Goal: Participate in discussion: Engage in conversation with other users on a specific topic

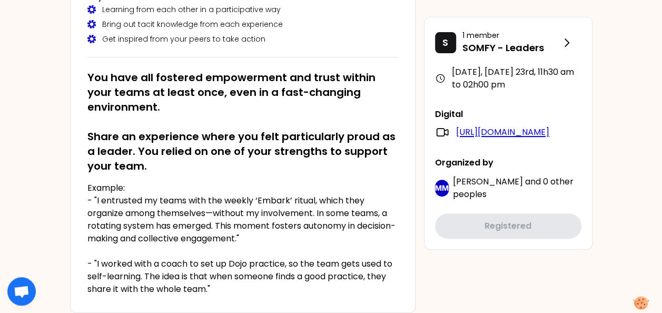
scroll to position [156, 0]
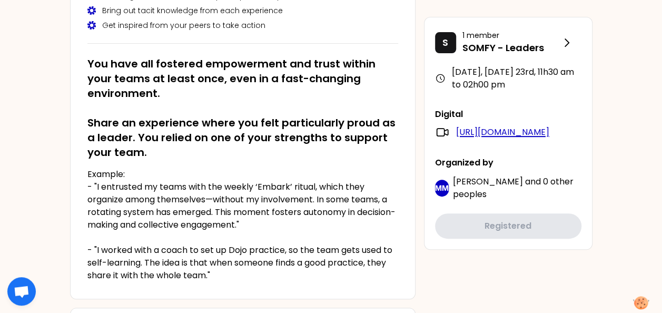
click at [522, 139] on link "[URL][DOMAIN_NAME]" at bounding box center [502, 132] width 93 height 13
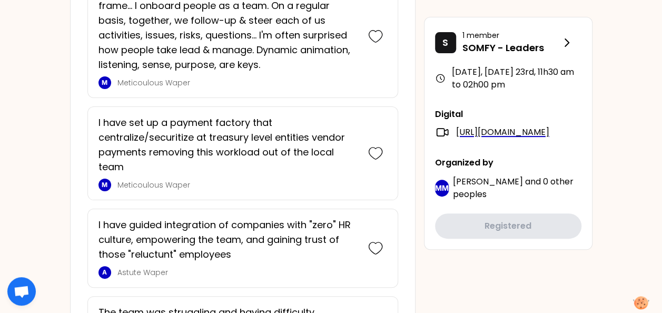
scroll to position [2346, 0]
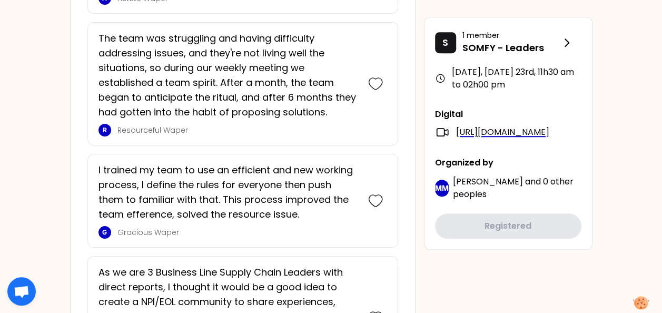
drag, startPoint x: 664, startPoint y: 249, endPoint x: 646, endPoint y: 98, distance: 151.8
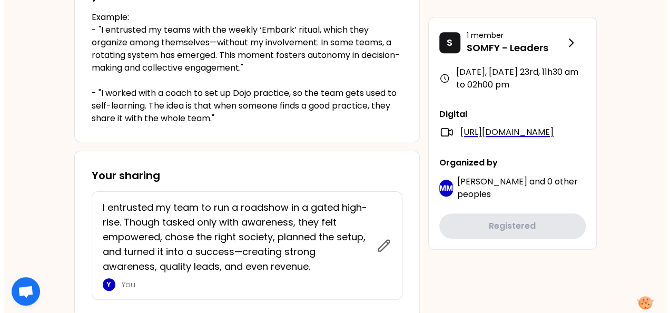
scroll to position [0, 0]
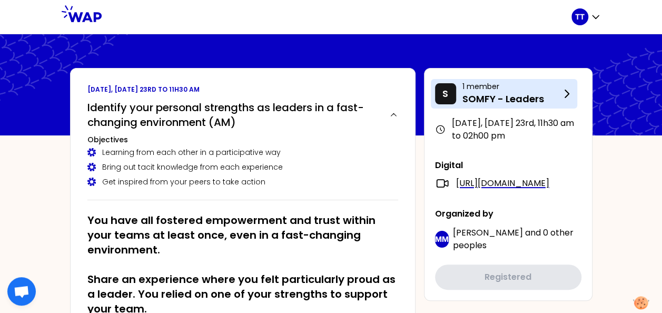
click at [509, 87] on p "1 member" at bounding box center [512, 86] width 98 height 11
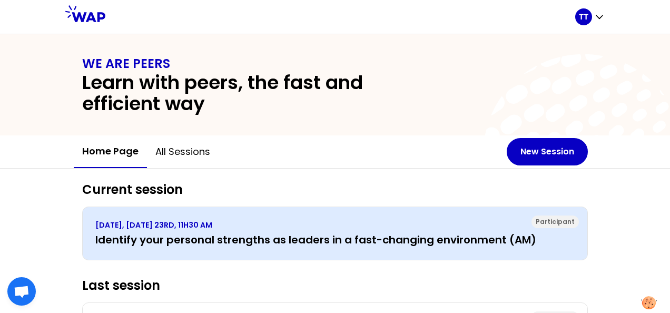
click at [427, 217] on div "Participant [DATE], [DATE] 23RD, 11H30 AM Identify your personal strengths as l…" at bounding box center [335, 234] width 506 height 54
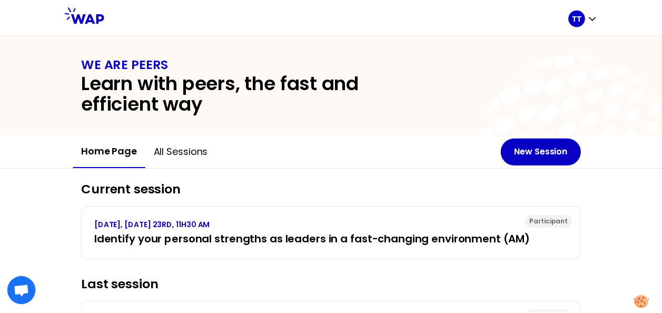
scroll to position [76, 0]
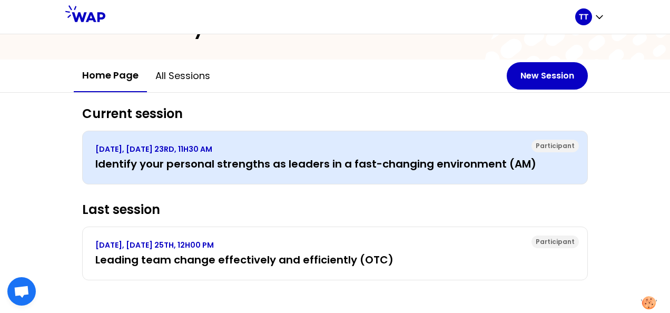
click at [281, 168] on h3 "Identify your personal strengths as leaders in a fast-changing environment (AM)" at bounding box center [334, 163] width 479 height 15
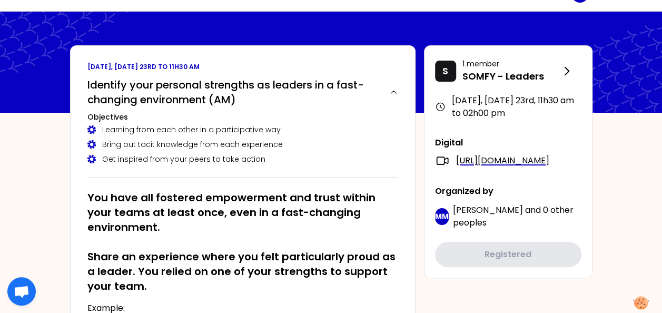
scroll to position [26, 0]
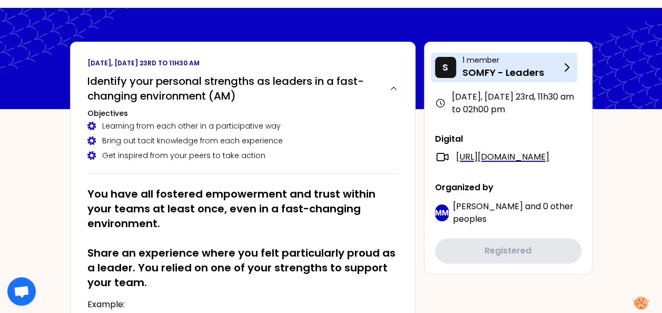
click at [529, 67] on p "SOMFY - Leaders" at bounding box center [512, 72] width 98 height 15
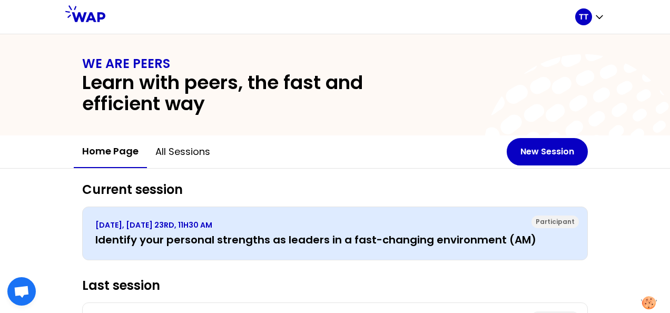
click at [513, 243] on h3 "Identify your personal strengths as leaders in a fast-changing environment (AM)" at bounding box center [334, 239] width 479 height 15
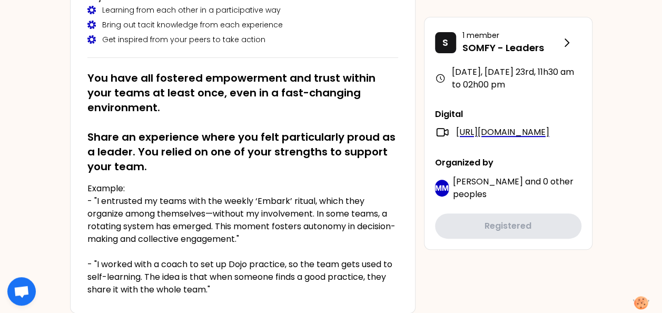
scroll to position [97, 0]
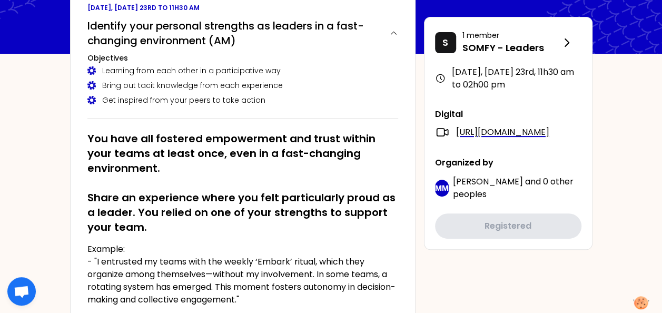
scroll to position [40, 0]
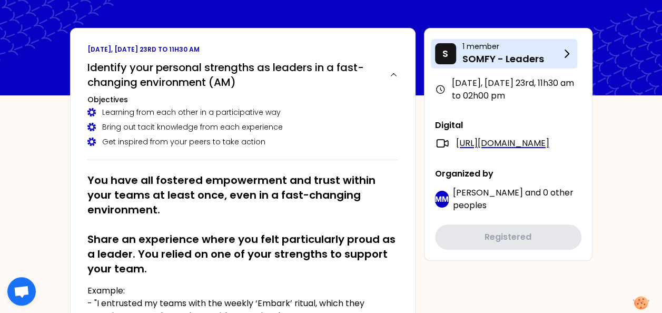
click at [522, 62] on p "SOMFY - Leaders" at bounding box center [512, 59] width 98 height 15
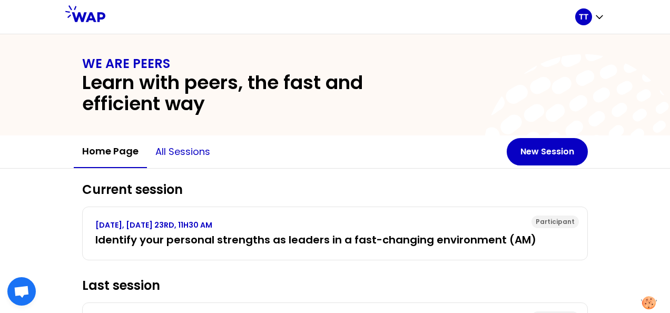
click at [209, 157] on button "All sessions" at bounding box center [183, 152] width 72 height 32
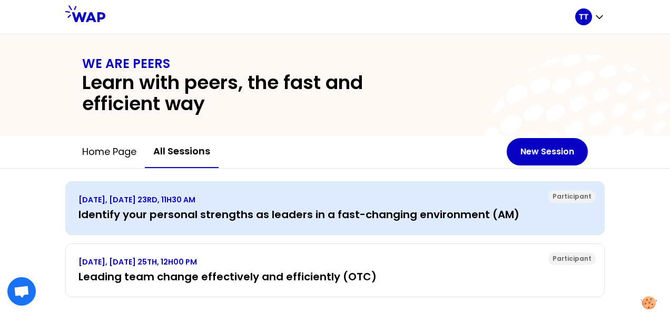
click at [328, 226] on div "Participant [DATE], [DATE] 23RD, 11H30 AM Identify your personal strengths as l…" at bounding box center [335, 208] width 540 height 54
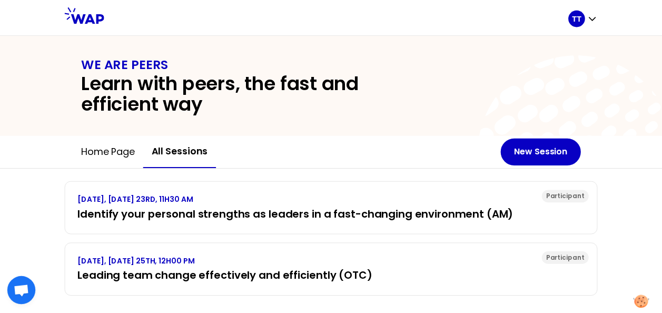
scroll to position [17, 0]
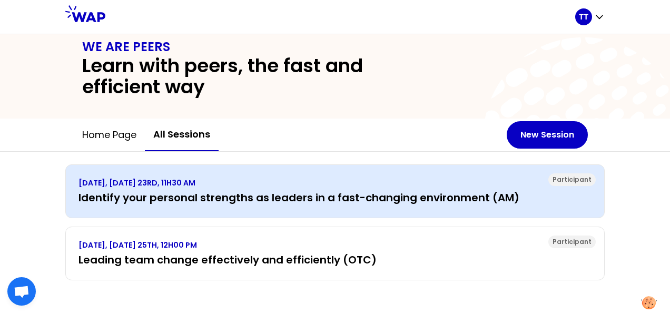
click at [560, 182] on div "Participant" at bounding box center [572, 179] width 47 height 13
click at [514, 180] on p "[DATE], [DATE] 23RD, 11H30 AM" at bounding box center [335, 183] width 513 height 11
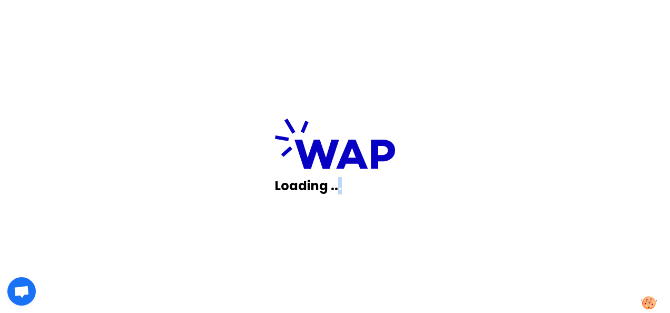
click at [514, 180] on div "Loading ..." at bounding box center [335, 156] width 670 height 313
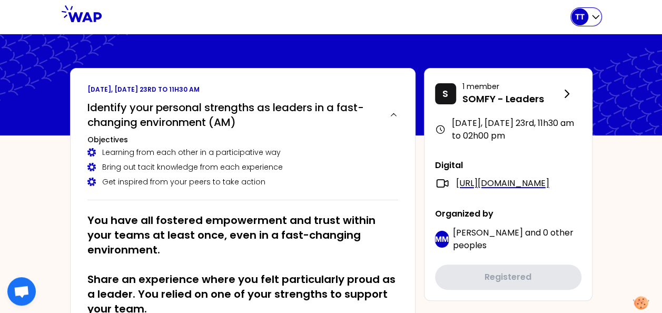
click at [593, 19] on icon "button" at bounding box center [596, 17] width 11 height 11
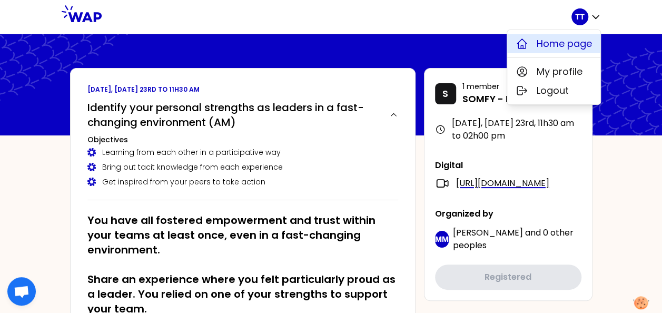
click at [556, 45] on span "Home page" at bounding box center [564, 43] width 55 height 15
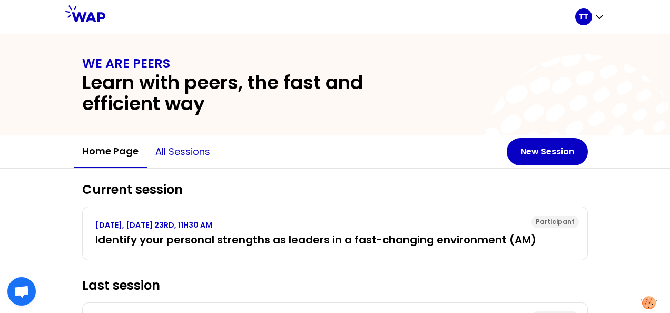
click at [208, 155] on button "All sessions" at bounding box center [183, 152] width 72 height 32
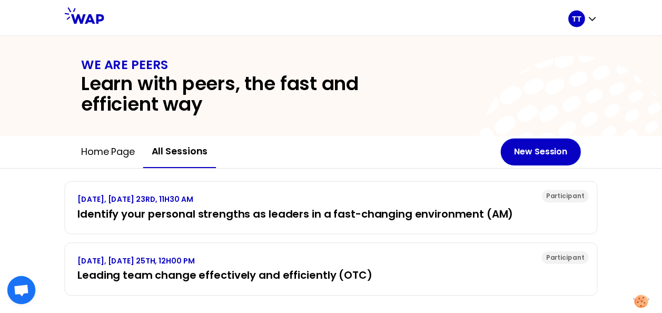
scroll to position [17, 0]
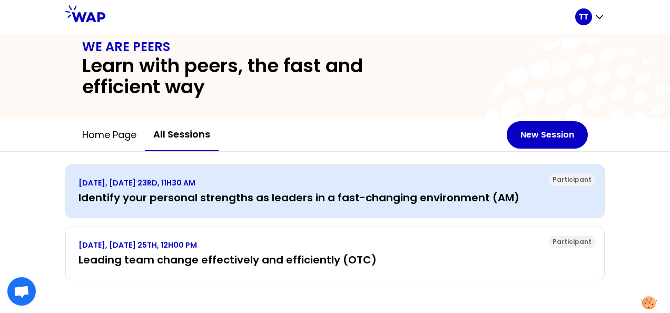
click at [244, 197] on h3 "Identify your personal strengths as leaders in a fast-changing environment (AM)" at bounding box center [335, 197] width 513 height 15
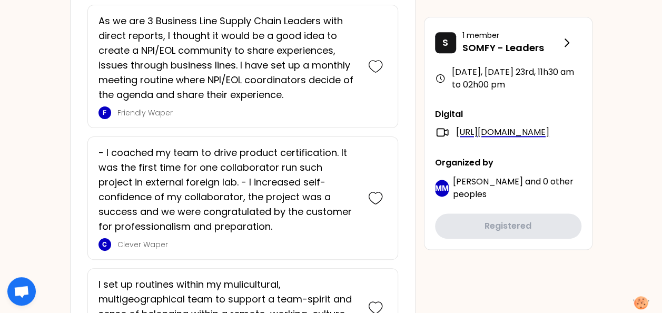
scroll to position [2799, 0]
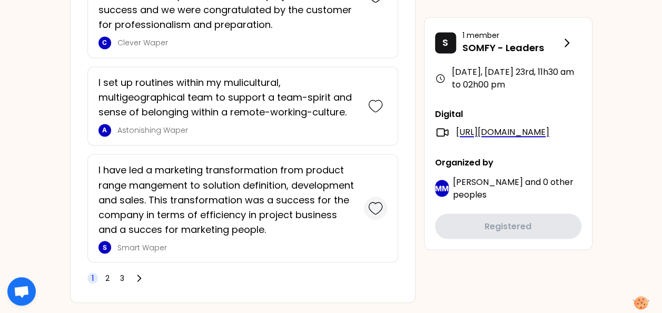
click at [378, 201] on icon at bounding box center [375, 208] width 15 height 15
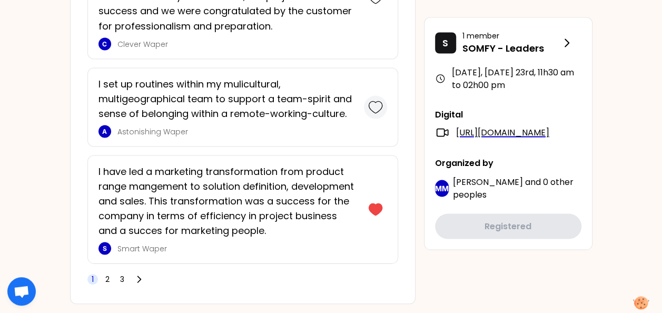
click at [373, 100] on icon at bounding box center [375, 107] width 15 height 15
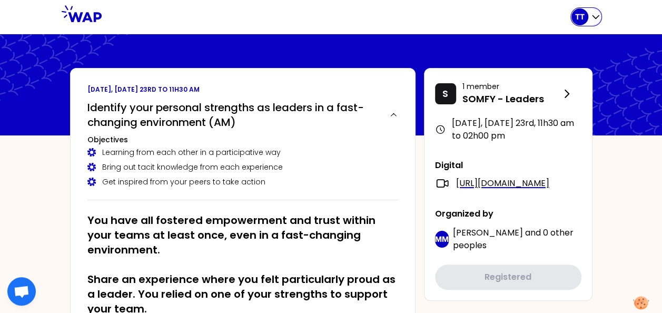
click at [593, 11] on div "TT" at bounding box center [587, 16] width 30 height 17
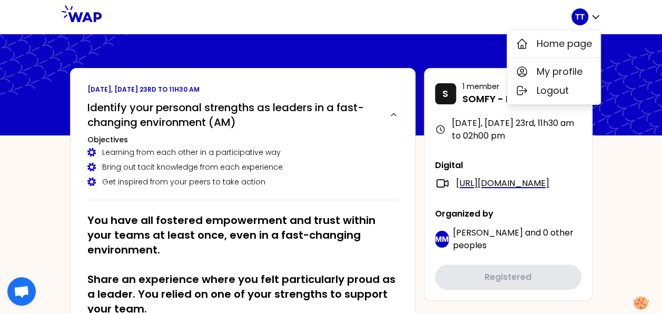
click at [483, 130] on div "September 2025, Tuesday 23rd , 11h30 am to 02h00 pm" at bounding box center [508, 129] width 146 height 25
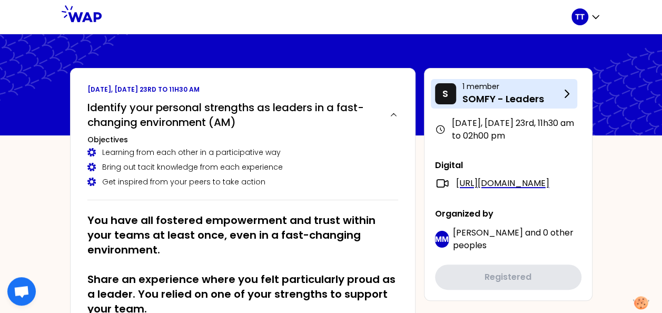
click at [491, 103] on p "SOMFY - Leaders" at bounding box center [512, 99] width 98 height 15
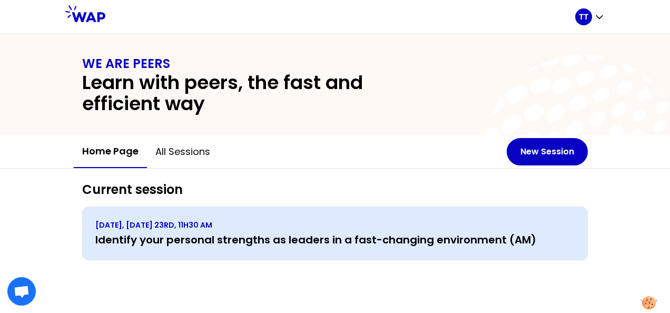
click at [217, 237] on h3 "Identify your personal strengths as leaders in a fast-changing environment (AM)" at bounding box center [334, 239] width 479 height 15
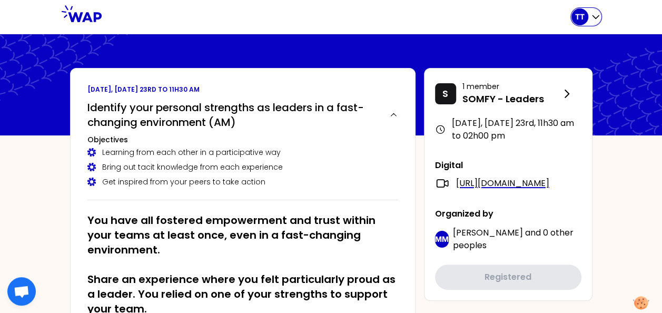
click at [575, 14] on p "TT" at bounding box center [579, 17] width 9 height 11
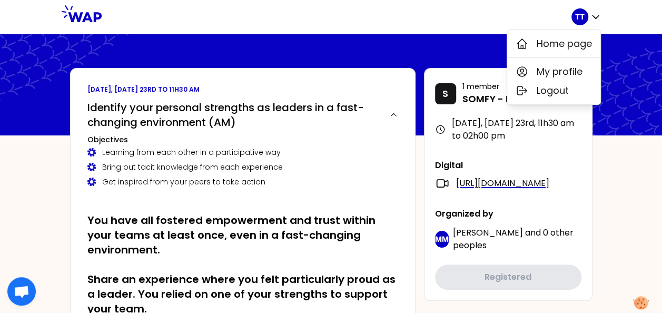
click at [86, 14] on icon at bounding box center [82, 13] width 40 height 17
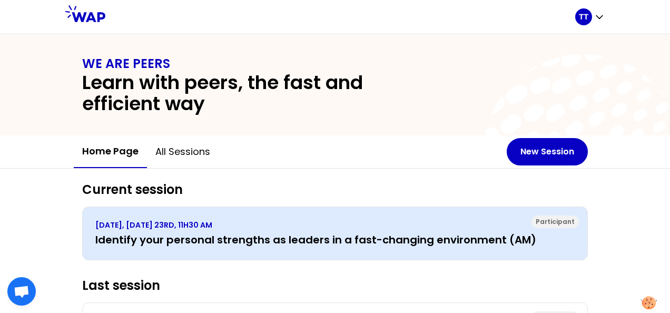
click at [350, 227] on p "[DATE], [DATE] 23RD, 11H30 AM" at bounding box center [334, 225] width 479 height 11
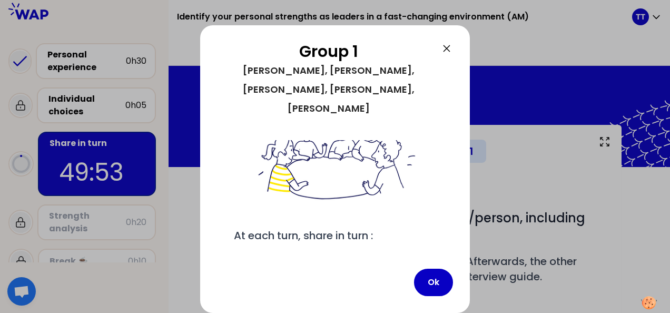
scroll to position [118, 0]
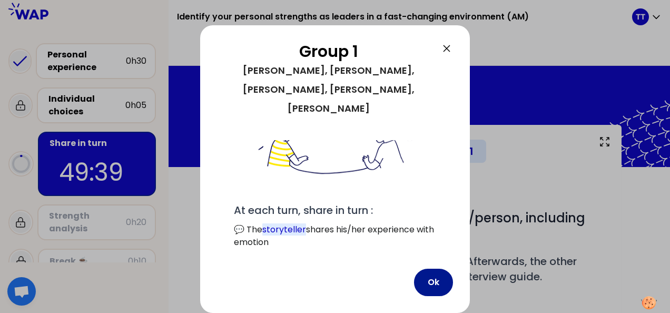
click at [439, 275] on button "Ok" at bounding box center [433, 282] width 39 height 27
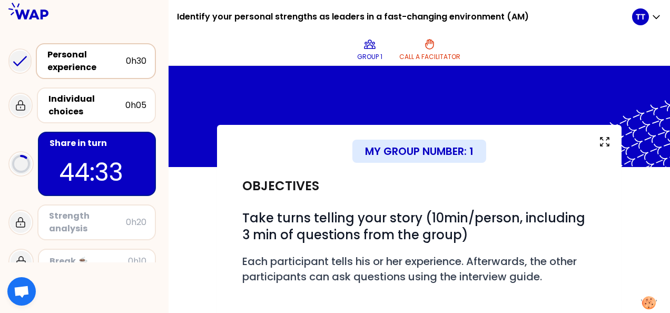
click at [73, 53] on div "Personal experience" at bounding box center [86, 60] width 79 height 25
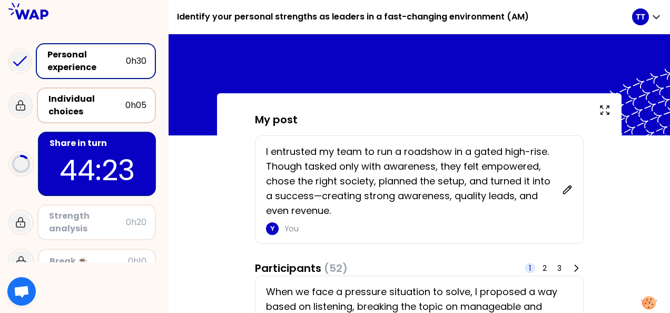
click at [138, 111] on div "0h05" at bounding box center [135, 105] width 21 height 13
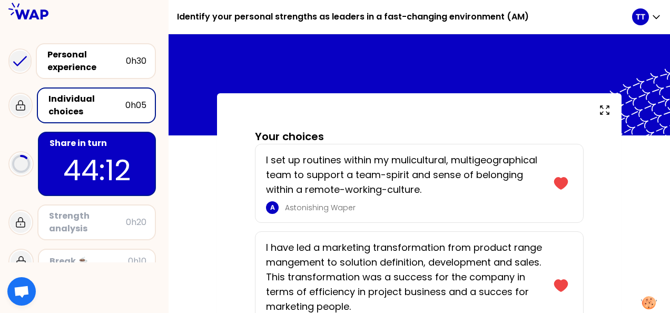
click at [104, 212] on div "Strength analysis" at bounding box center [87, 222] width 77 height 25
click at [101, 224] on div "Strength analysis" at bounding box center [87, 222] width 77 height 25
click at [113, 59] on div "Personal experience" at bounding box center [86, 60] width 79 height 25
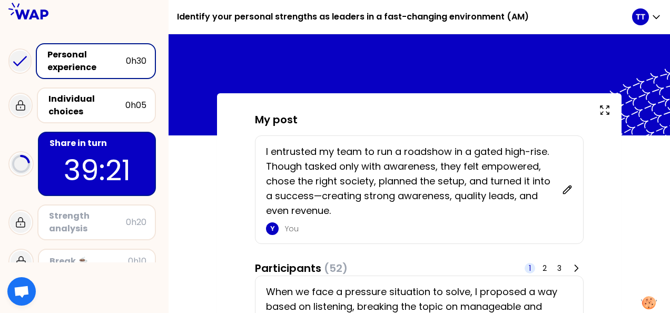
click at [92, 47] on div "Personal experience 0h30" at bounding box center [96, 61] width 120 height 36
click at [337, 188] on p "I entrusted my team to run a roadshow in a gated high-rise. Though tasked only …" at bounding box center [411, 181] width 290 height 74
click at [356, 183] on p "I entrusted my team to run a roadshow in a gated high-rise. Though tasked only …" at bounding box center [411, 181] width 290 height 74
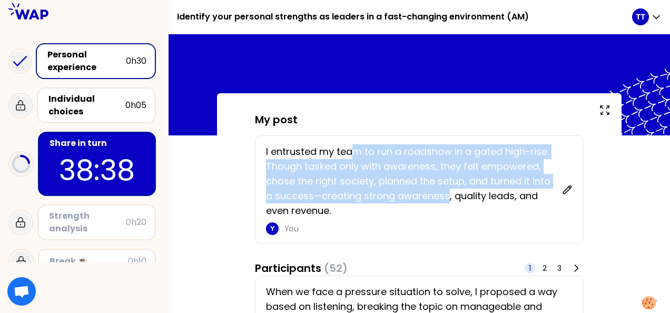
drag, startPoint x: 350, startPoint y: 152, endPoint x: 447, endPoint y: 190, distance: 103.4
click at [447, 190] on p "I entrusted my team to run a roadshow in a gated high-rise. Though tasked only …" at bounding box center [411, 181] width 290 height 74
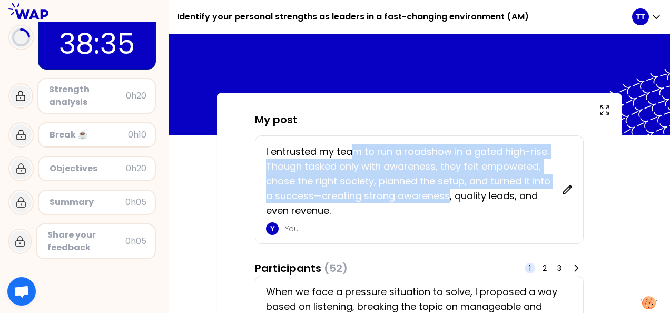
scroll to position [128, 0]
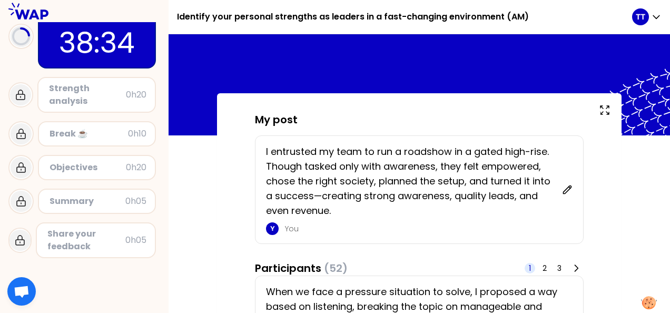
click at [91, 241] on div "Share your feedback" at bounding box center [86, 240] width 78 height 25
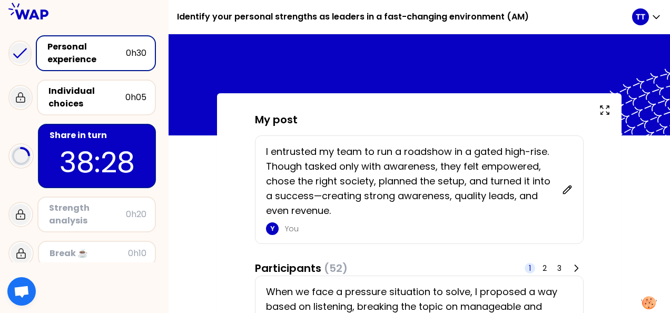
scroll to position [0, 0]
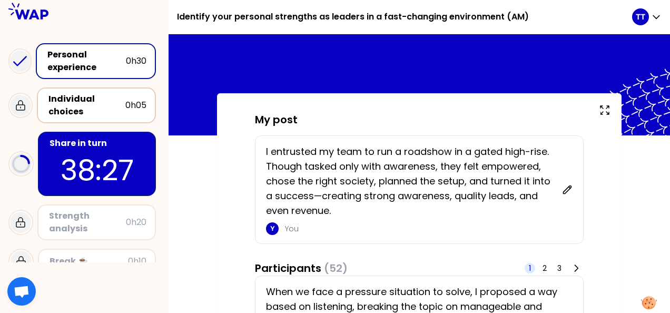
click at [97, 100] on div "Individual choices" at bounding box center [86, 105] width 77 height 25
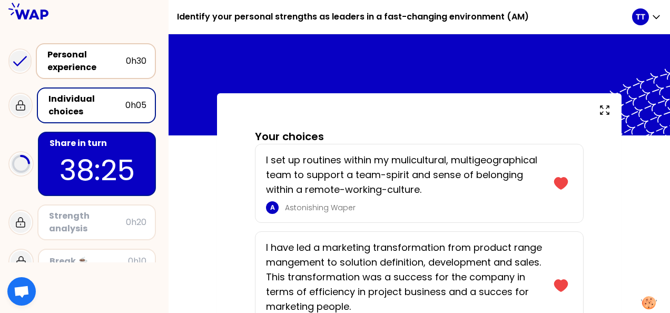
click at [95, 47] on div "Personal experience 0h30" at bounding box center [96, 61] width 120 height 36
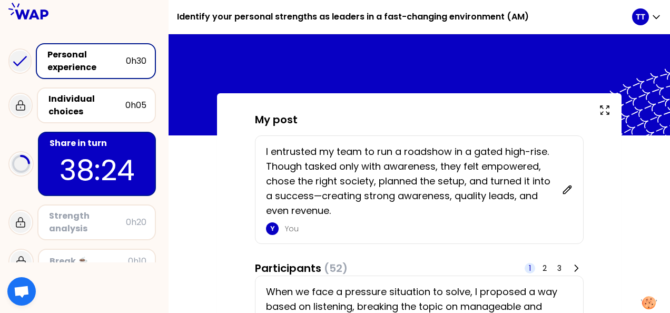
click at [95, 47] on div "Personal experience 0h30" at bounding box center [96, 61] width 120 height 36
click at [25, 105] on icon at bounding box center [20, 105] width 13 height 13
click at [570, 193] on icon at bounding box center [567, 189] width 11 height 11
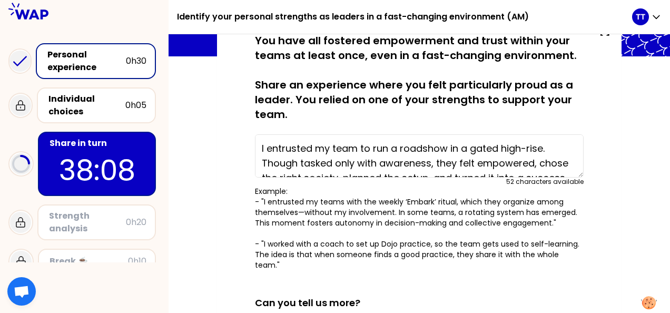
scroll to position [344, 0]
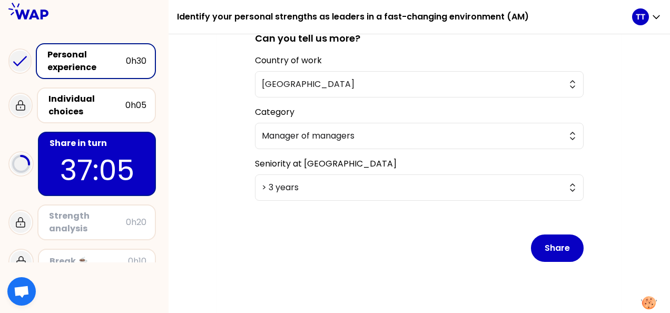
click at [178, 211] on div "saved You have all fostered empowerment and trust within your teams at least on…" at bounding box center [420, 37] width 502 height 575
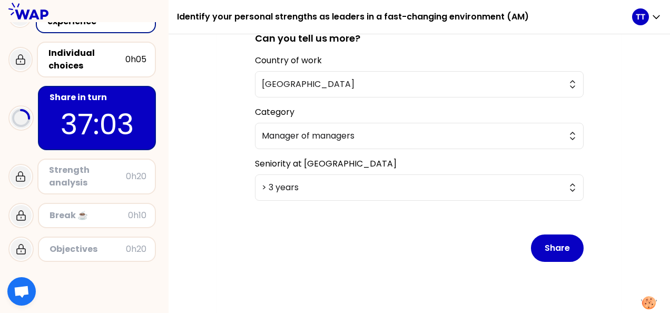
scroll to position [0, 0]
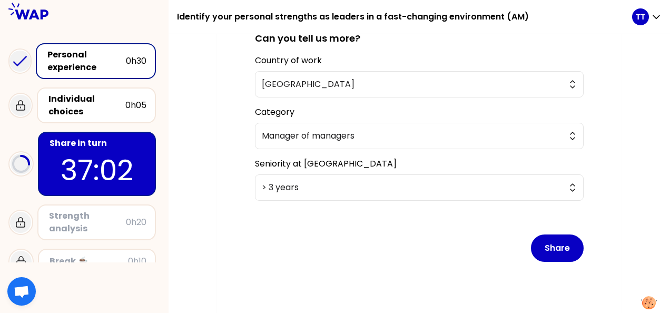
click at [19, 288] on span "Open chat" at bounding box center [21, 293] width 17 height 14
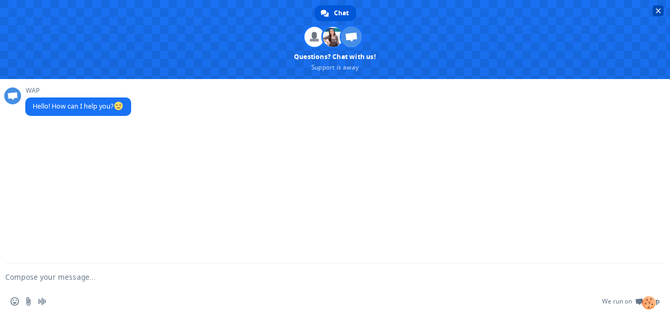
scroll to position [344, 0]
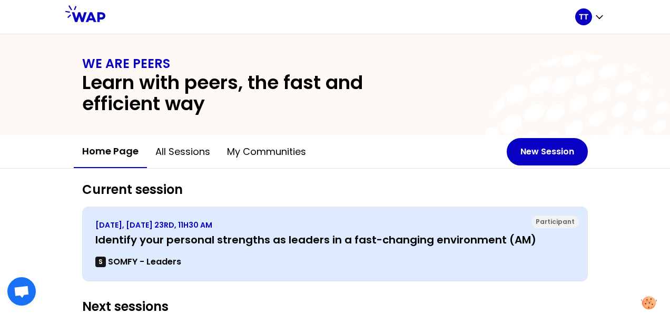
click at [537, 229] on p "[DATE], [DATE] 23RD, 11H30 AM" at bounding box center [334, 225] width 479 height 11
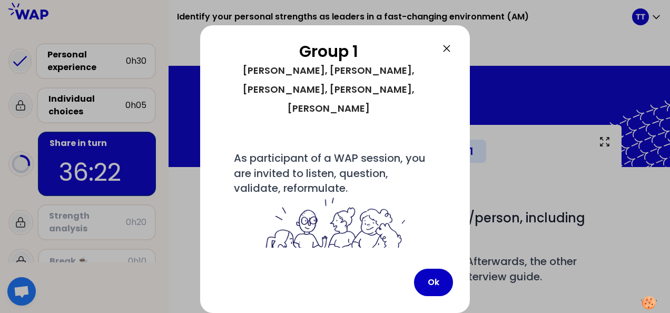
scroll to position [118, 0]
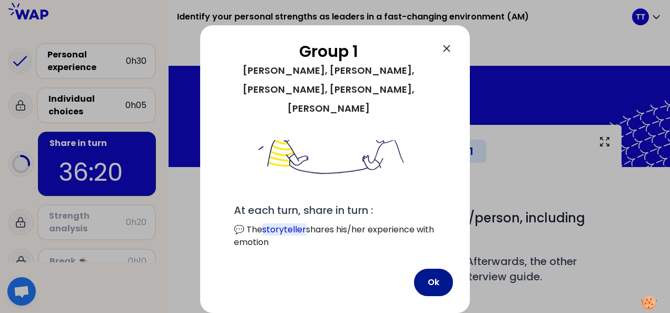
click at [425, 288] on button "Ok" at bounding box center [433, 282] width 39 height 27
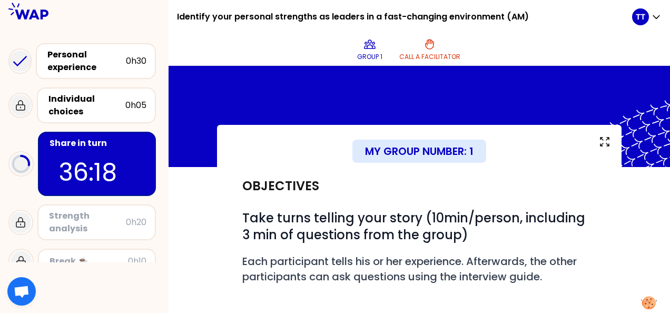
scroll to position [216, 0]
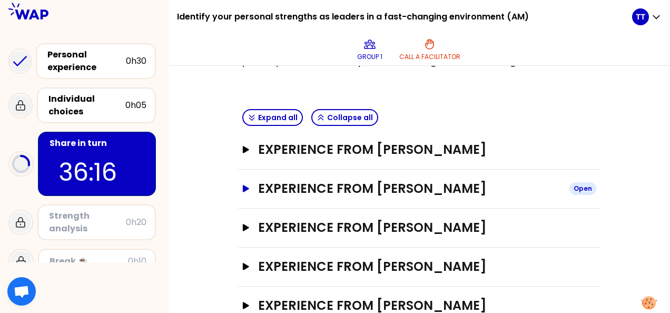
click at [402, 190] on h3 "Experience from [PERSON_NAME]" at bounding box center [409, 188] width 303 height 17
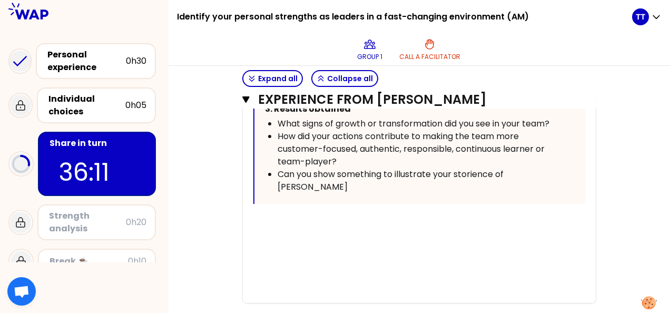
scroll to position [723, 0]
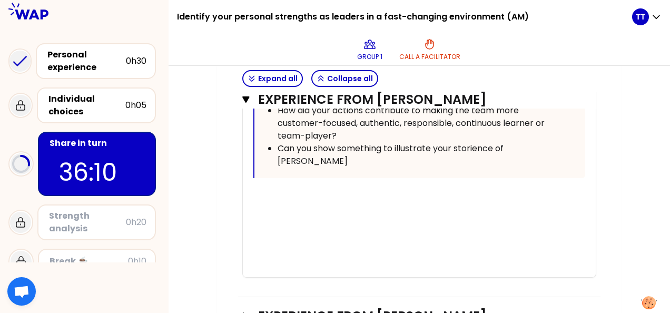
click at [366, 203] on div "﻿" at bounding box center [419, 207] width 332 height 13
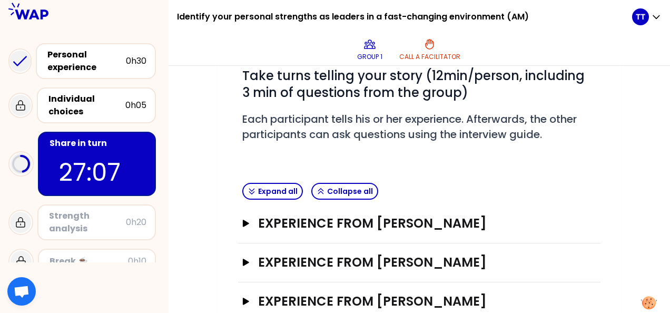
scroll to position [208, 0]
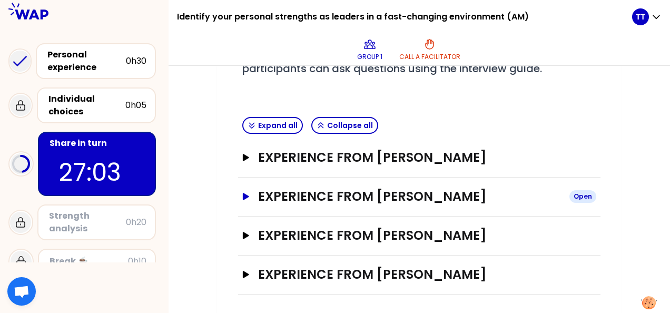
click at [417, 200] on h3 "Experience from [PERSON_NAME]" at bounding box center [409, 196] width 303 height 17
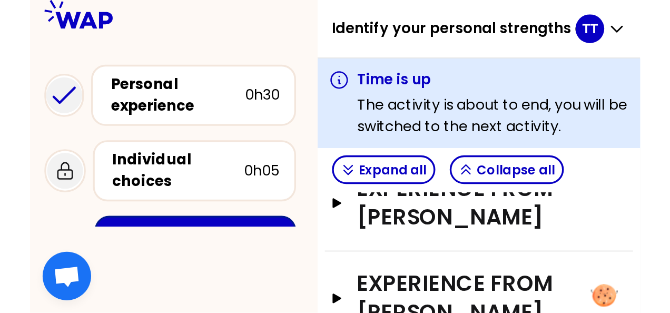
scroll to position [255, 0]
